Goal: Task Accomplishment & Management: Use online tool/utility

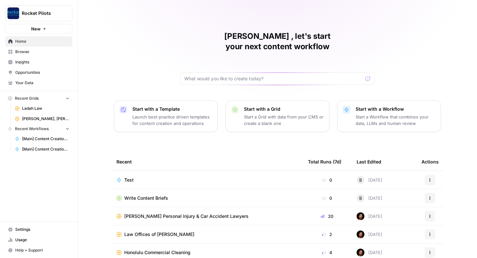
click at [34, 109] on span "Ladah Law" at bounding box center [45, 109] width 47 height 6
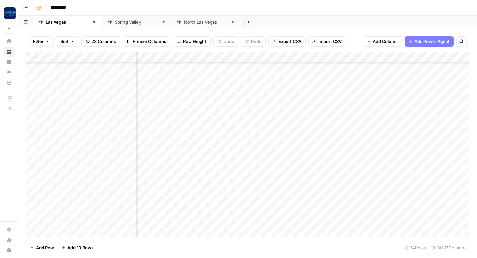
scroll to position [652, 286]
click at [265, 188] on div "Add Column" at bounding box center [247, 144] width 442 height 185
click at [265, 209] on div "Add Column" at bounding box center [247, 144] width 442 height 185
click at [265, 221] on div "Add Column" at bounding box center [247, 144] width 442 height 185
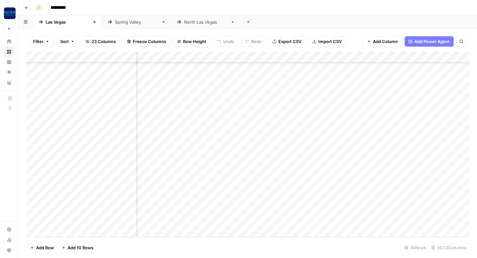
click at [65, 232] on div "Add Column" at bounding box center [247, 144] width 442 height 185
click at [156, 220] on div "Add Column" at bounding box center [247, 144] width 442 height 185
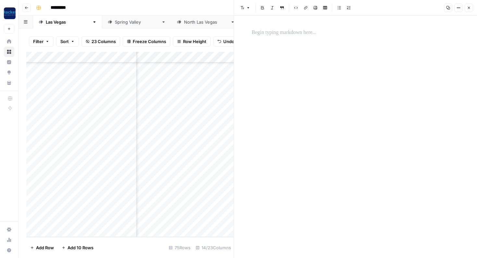
click at [190, 221] on div "Add Column" at bounding box center [129, 144] width 207 height 185
click at [468, 8] on icon "button" at bounding box center [468, 8] width 4 height 4
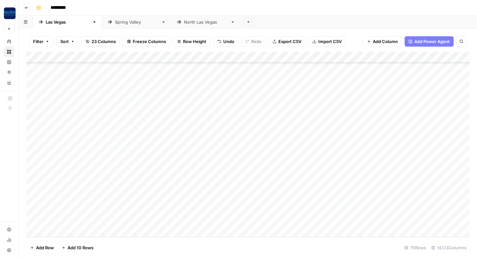
scroll to position [663, 0]
click at [153, 219] on div "Add Column" at bounding box center [247, 144] width 442 height 185
type textarea "**********"
click at [115, 221] on div "Add Column" at bounding box center [247, 144] width 442 height 185
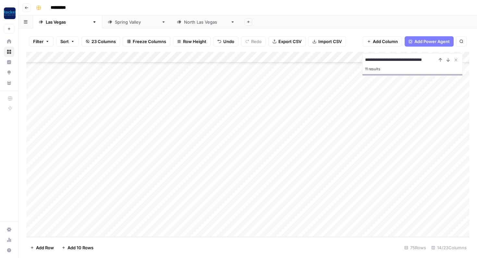
type input "**********"
click at [105, 218] on div "Add Column" at bounding box center [247, 144] width 442 height 185
type textarea "**********"
click at [168, 221] on div "Add Column" at bounding box center [247, 144] width 442 height 185
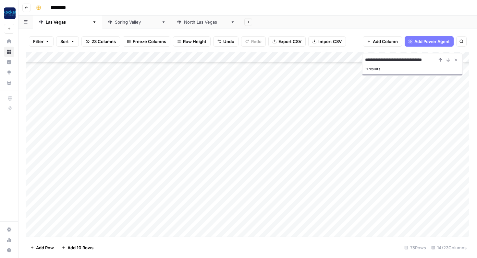
click at [76, 220] on div "Add Column" at bounding box center [247, 144] width 442 height 185
click at [74, 220] on textarea "**********" at bounding box center [101, 221] width 104 height 9
drag, startPoint x: 74, startPoint y: 220, endPoint x: 58, endPoint y: 220, distance: 15.6
click at [58, 220] on textarea "**********" at bounding box center [101, 221] width 104 height 9
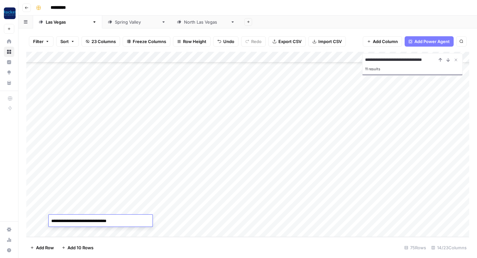
type textarea "**********"
click at [218, 221] on div "Add Column" at bounding box center [247, 144] width 442 height 185
click at [223, 209] on div "Add Column" at bounding box center [247, 144] width 442 height 185
click at [222, 218] on div "Add Column" at bounding box center [247, 144] width 442 height 185
click at [267, 210] on div "Add Column" at bounding box center [247, 144] width 442 height 185
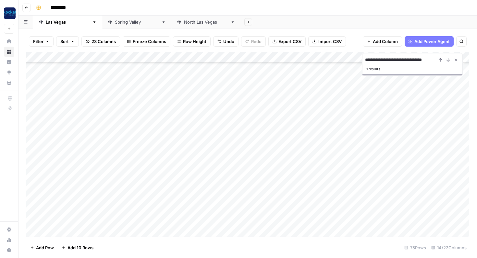
click at [260, 219] on div "Add Column" at bounding box center [247, 144] width 442 height 185
click at [320, 211] on div "Add Column" at bounding box center [247, 144] width 442 height 185
click at [310, 218] on div "Add Column" at bounding box center [247, 144] width 442 height 185
click at [316, 220] on div "Add Column" at bounding box center [247, 144] width 442 height 185
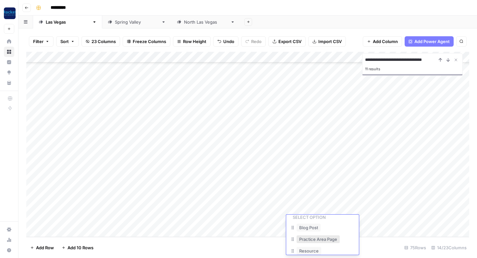
scroll to position [26, 0]
click at [318, 233] on button "Practice Area Page" at bounding box center [317, 232] width 43 height 8
click at [423, 221] on div "Add Column" at bounding box center [247, 144] width 442 height 185
click at [171, 25] on link "[GEOGRAPHIC_DATA]" at bounding box center [205, 22] width 69 height 13
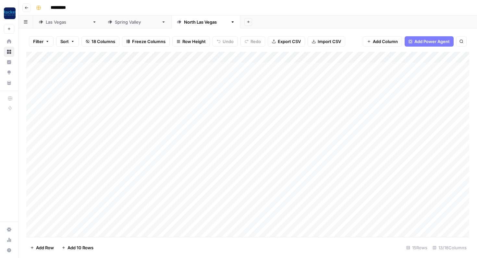
click at [53, 22] on div "[GEOGRAPHIC_DATA]" at bounding box center [68, 22] width 44 height 6
drag, startPoint x: 116, startPoint y: 221, endPoint x: 156, endPoint y: 221, distance: 40.2
click at [156, 221] on div "Add Column" at bounding box center [247, 144] width 442 height 185
click at [171, 25] on link "[GEOGRAPHIC_DATA]" at bounding box center [205, 22] width 69 height 13
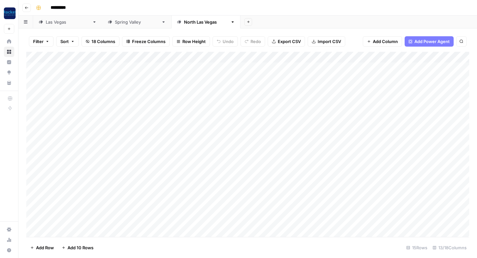
scroll to position [1, 0]
click at [70, 231] on div "Add Column" at bounding box center [247, 144] width 442 height 185
click at [133, 209] on div "Add Column" at bounding box center [247, 144] width 442 height 185
click at [98, 220] on div "Add Column" at bounding box center [247, 144] width 442 height 185
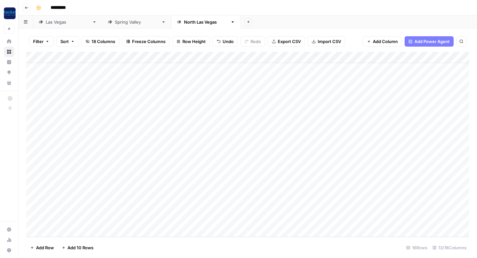
click at [202, 218] on div "Add Column" at bounding box center [247, 144] width 442 height 185
drag, startPoint x: 210, startPoint y: 210, endPoint x: 250, endPoint y: 208, distance: 39.3
click at [250, 208] on div "Add Column" at bounding box center [247, 144] width 442 height 185
click at [278, 225] on div "Add Column" at bounding box center [247, 144] width 442 height 185
click at [285, 223] on div "Add Column" at bounding box center [247, 144] width 442 height 185
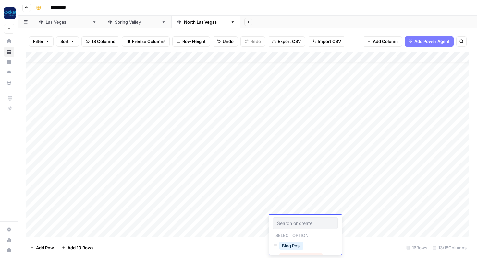
scroll to position [14, 0]
click at [286, 242] on button "Practice Area Page" at bounding box center [300, 244] width 43 height 8
click at [190, 218] on div "Add Column" at bounding box center [247, 144] width 442 height 185
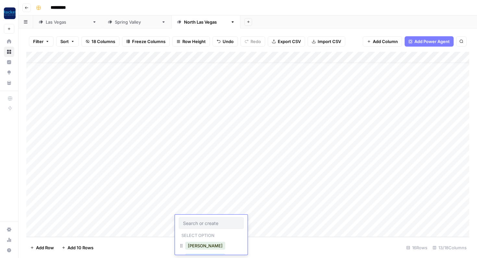
scroll to position [24, 0]
click at [196, 235] on button "[PERSON_NAME]" at bounding box center [205, 234] width 40 height 8
click at [244, 223] on div "Add Column" at bounding box center [247, 144] width 442 height 185
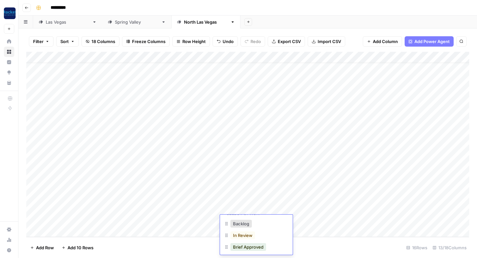
scroll to position [17, 0]
click at [156, 217] on div "Add Column" at bounding box center [247, 144] width 442 height 185
click at [50, 24] on div "[GEOGRAPHIC_DATA]" at bounding box center [68, 22] width 44 height 6
click at [115, 24] on div "[GEOGRAPHIC_DATA]" at bounding box center [137, 22] width 44 height 6
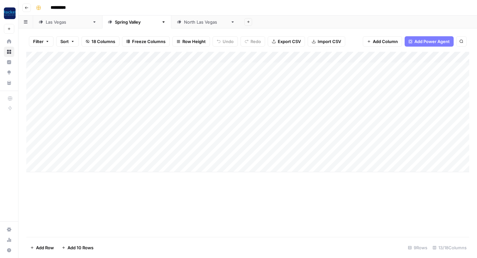
click at [215, 57] on div "Add Column" at bounding box center [247, 112] width 442 height 121
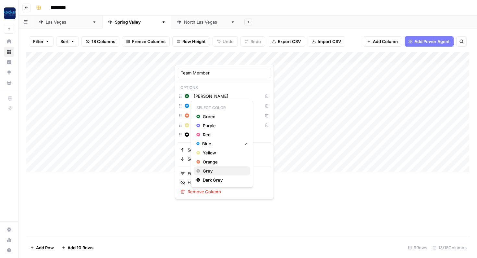
click at [213, 170] on span "Grey" at bounding box center [224, 171] width 42 height 6
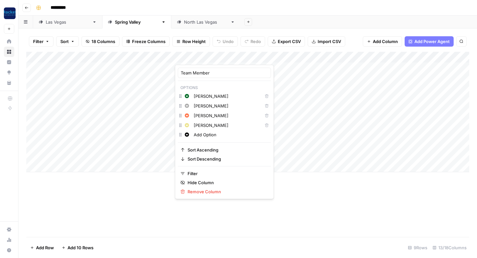
click at [265, 57] on div "Add Column" at bounding box center [247, 112] width 442 height 121
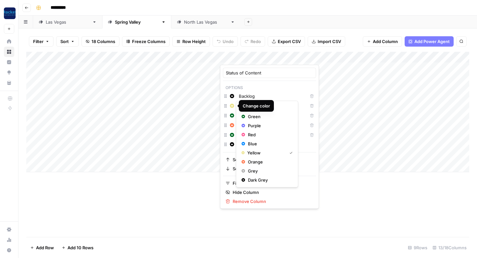
click at [154, 92] on html "Rocket Pilots New Home Browse Insights Opportunities Your Data Recent Grids Lad…" at bounding box center [238, 129] width 477 height 258
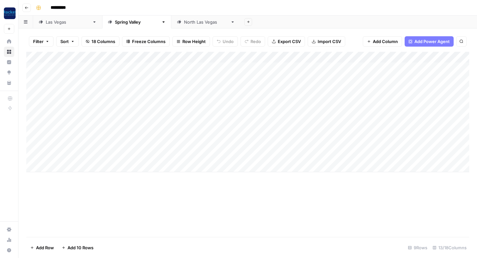
click at [322, 59] on div "Add Column" at bounding box center [247, 112] width 442 height 121
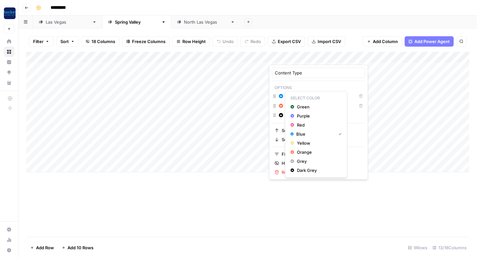
click at [281, 97] on icon "button" at bounding box center [281, 96] width 4 height 4
click at [297, 160] on span "Grey" at bounding box center [318, 161] width 42 height 6
click at [298, 179] on span "Dark Grey" at bounding box center [318, 180] width 42 height 6
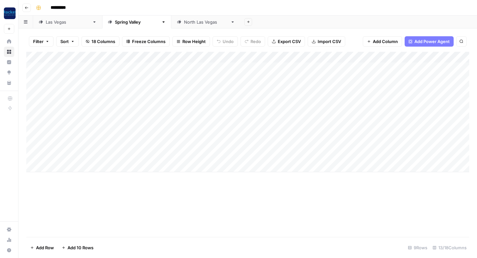
click at [164, 105] on html "Rocket Pilots New Home Browse Insights Opportunities Your Data Recent Grids Lad…" at bounding box center [238, 129] width 477 height 258
click at [300, 166] on div "Add Column" at bounding box center [247, 112] width 442 height 121
click at [184, 22] on div "[GEOGRAPHIC_DATA]" at bounding box center [206, 22] width 44 height 6
click at [216, 58] on div "Add Column" at bounding box center [247, 144] width 442 height 185
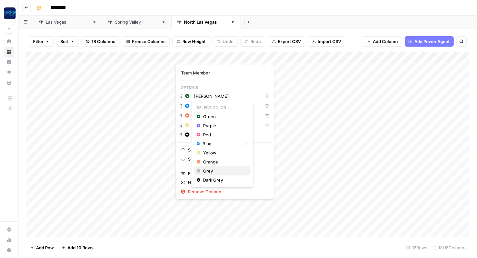
click at [210, 172] on span "Grey" at bounding box center [224, 171] width 42 height 6
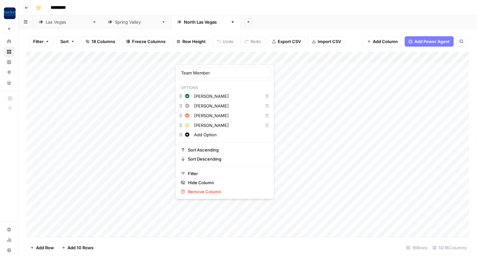
click at [323, 57] on div "Add Column" at bounding box center [247, 144] width 442 height 185
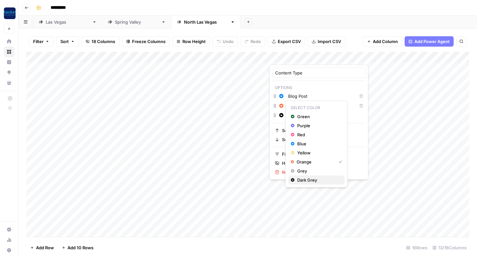
click at [301, 179] on span "Dark Grey" at bounding box center [318, 180] width 42 height 6
click at [302, 163] on span "Grey" at bounding box center [318, 161] width 42 height 6
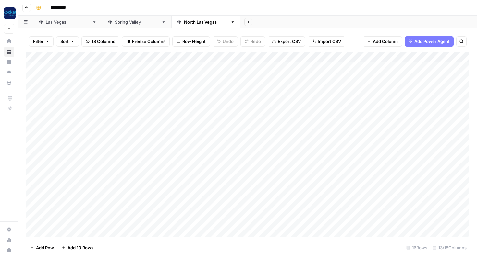
click at [150, 105] on div "Add Column" at bounding box center [247, 144] width 442 height 185
click at [248, 220] on div "Add Column" at bounding box center [247, 144] width 442 height 185
click at [261, 212] on div "Add Column" at bounding box center [247, 144] width 442 height 185
click at [264, 57] on div "Add Column" at bounding box center [247, 144] width 442 height 185
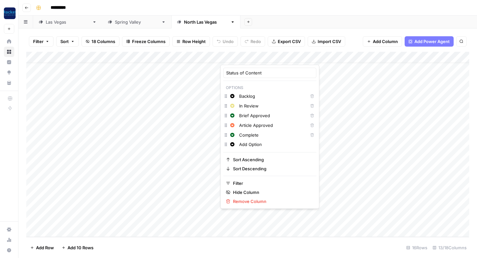
click at [245, 146] on input "Add Option" at bounding box center [276, 144] width 74 height 6
click at [247, 146] on input "Add Option" at bounding box center [276, 144] width 74 height 6
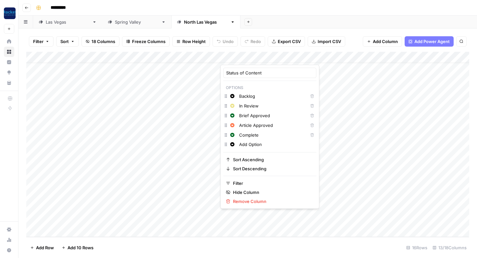
click at [247, 146] on input "Add Option" at bounding box center [276, 144] width 74 height 6
type input "F"
type input "Drafting"
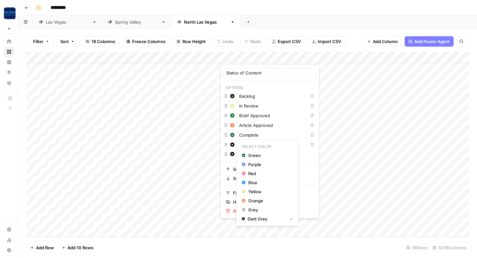
click at [234, 145] on button "Change color" at bounding box center [232, 145] width 8 height 8
click at [253, 209] on span "Grey" at bounding box center [269, 210] width 42 height 6
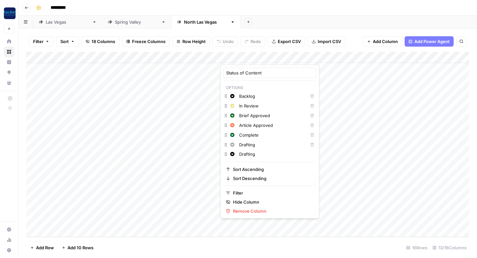
click at [162, 191] on div "Add Column" at bounding box center [247, 144] width 442 height 185
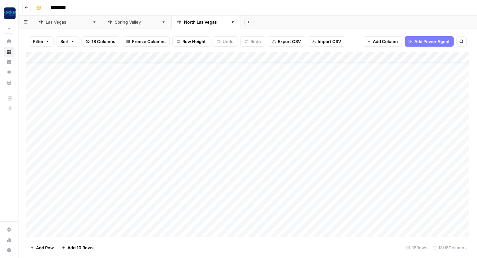
click at [237, 219] on div "Add Column" at bounding box center [247, 144] width 442 height 185
click at [247, 242] on button "Drafting" at bounding box center [240, 244] width 21 height 8
click at [164, 190] on div "Add Column" at bounding box center [247, 144] width 442 height 185
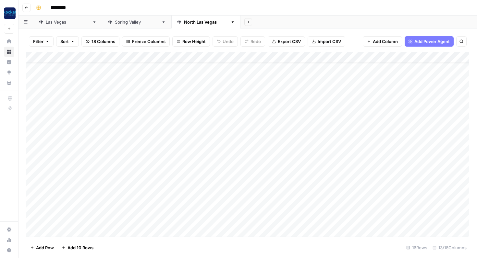
click at [143, 221] on div "Add Column" at bounding box center [247, 144] width 442 height 185
click at [146, 221] on textarea "**********" at bounding box center [172, 221] width 104 height 9
click at [149, 204] on div "Add Column" at bounding box center [247, 144] width 442 height 185
click at [149, 223] on div "Add Column" at bounding box center [247, 144] width 442 height 185
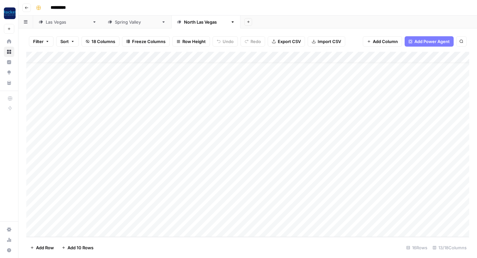
click at [149, 223] on div "Add Column" at bounding box center [247, 144] width 442 height 185
click at [155, 221] on textarea "**********" at bounding box center [172, 221] width 104 height 9
click at [357, 219] on div "Add Column" at bounding box center [247, 144] width 442 height 185
